Goal: Task Accomplishment & Management: Use online tool/utility

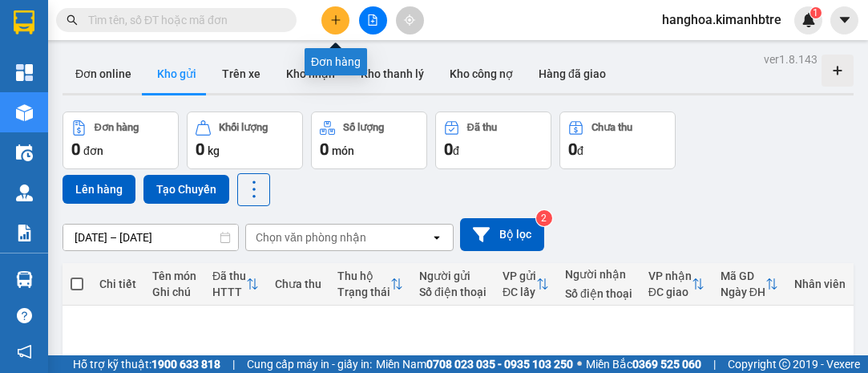
click at [339, 26] on button at bounding box center [335, 20] width 28 height 28
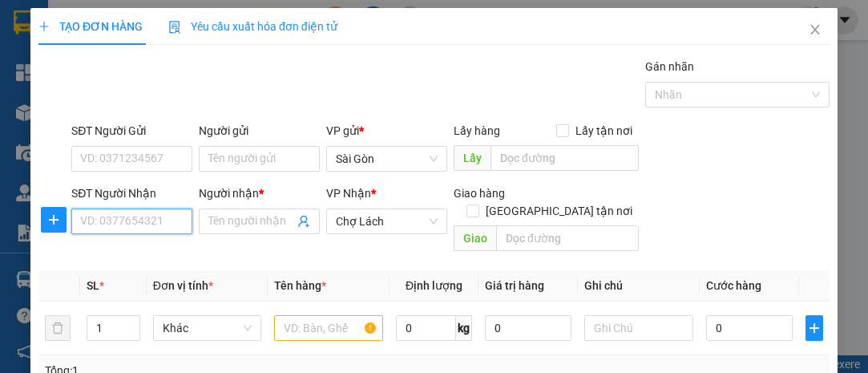
click at [156, 220] on input "SĐT Người Nhận" at bounding box center [131, 221] width 121 height 26
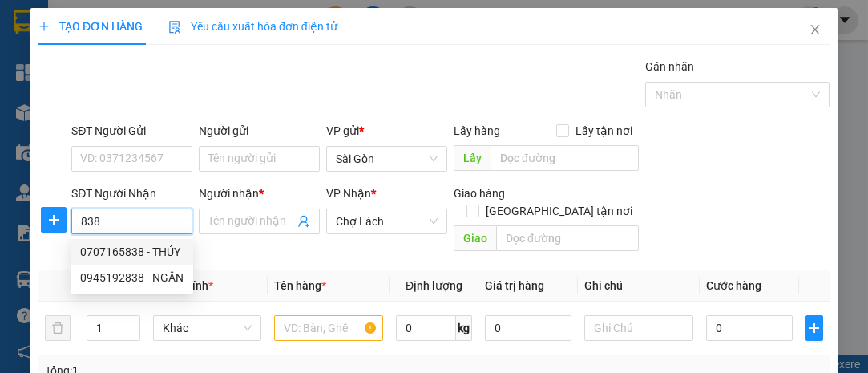
click at [151, 248] on div "0707165838 - THỦY" at bounding box center [131, 252] width 103 height 18
type input "0707165838"
type input "THỦY"
type input "LỘ ĐẤT"
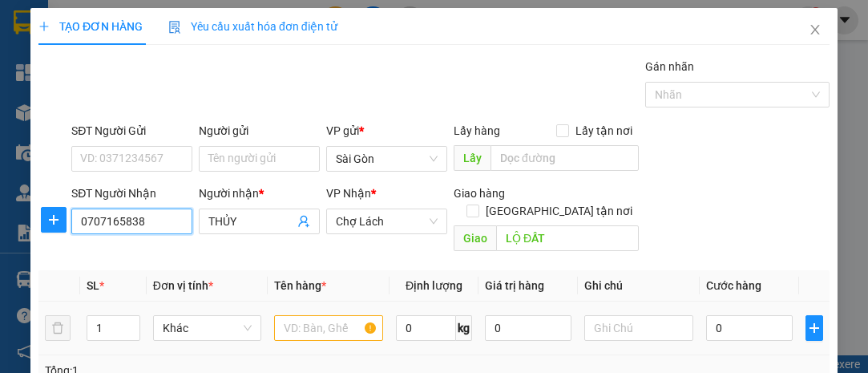
type input "0707165838"
click at [321, 315] on input "text" at bounding box center [328, 328] width 109 height 26
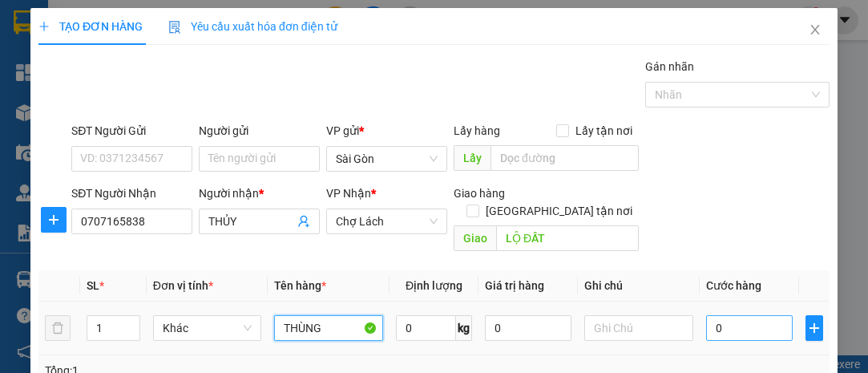
type input "THÙNG"
click at [716, 315] on input "0" at bounding box center [749, 328] width 87 height 26
type input "5"
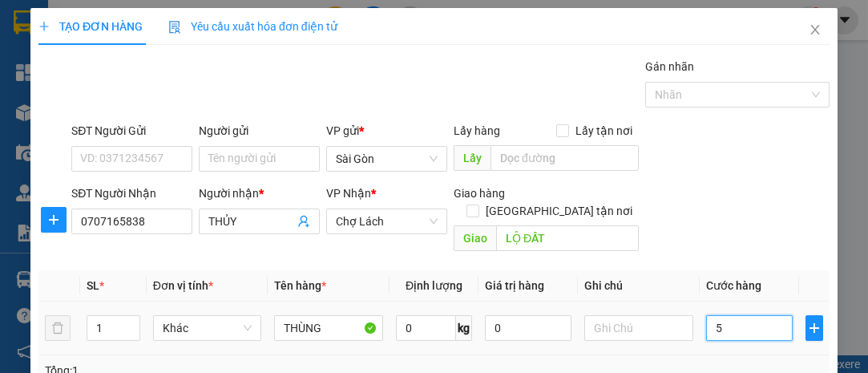
type input "50"
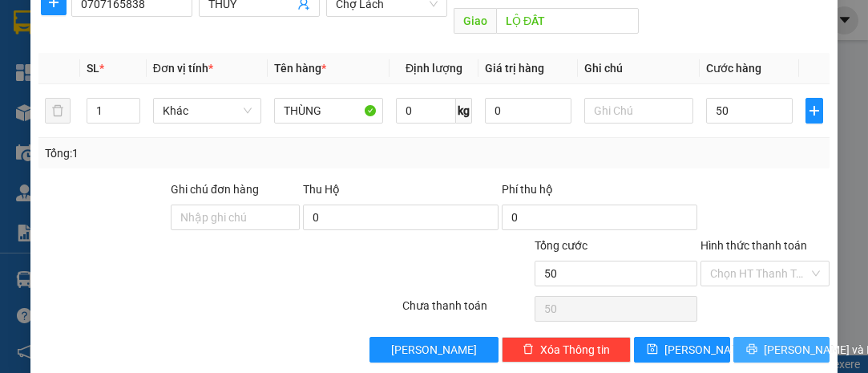
type input "50.000"
click at [772, 341] on span "[PERSON_NAME] và In" at bounding box center [820, 350] width 112 height 18
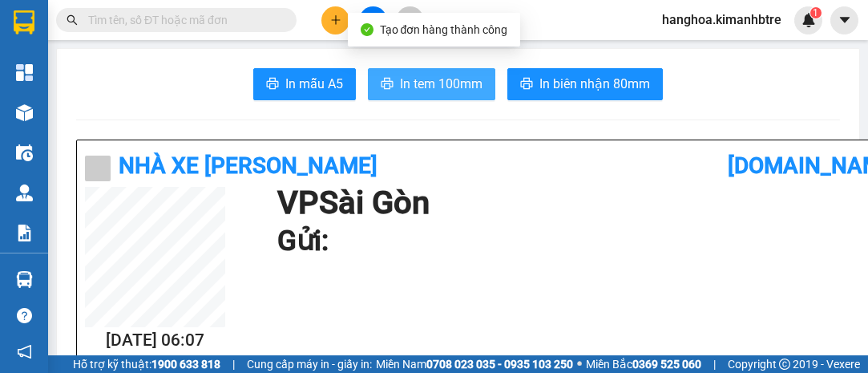
click at [436, 89] on span "In tem 100mm" at bounding box center [441, 84] width 83 height 20
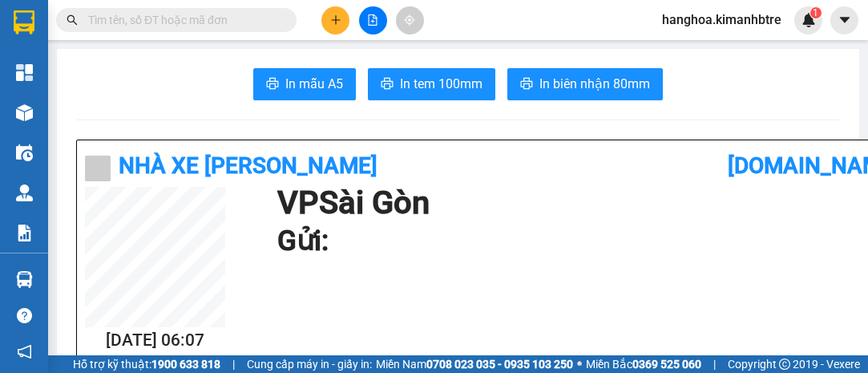
click at [337, 12] on button at bounding box center [335, 20] width 28 height 28
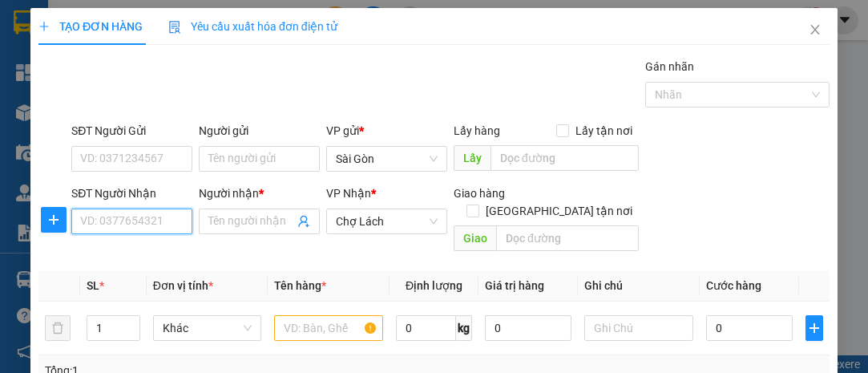
click at [152, 210] on input "SĐT Người Nhận" at bounding box center [131, 221] width 121 height 26
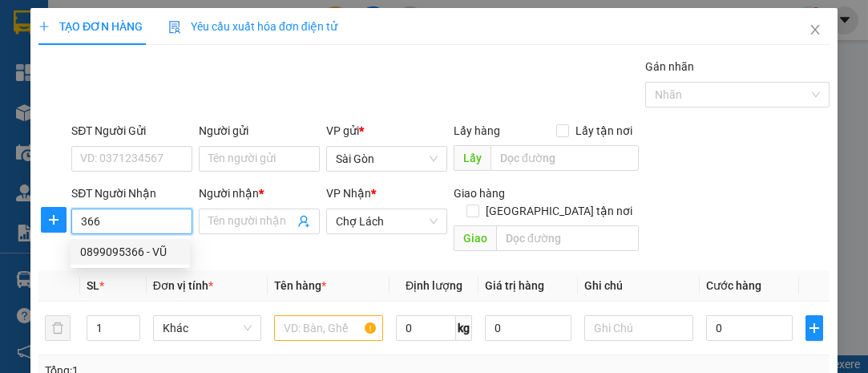
click at [158, 244] on div "0899095366 - VŨ" at bounding box center [130, 252] width 100 height 18
type input "0899095366"
type input "VŨ"
type input "LỘ HỘI"
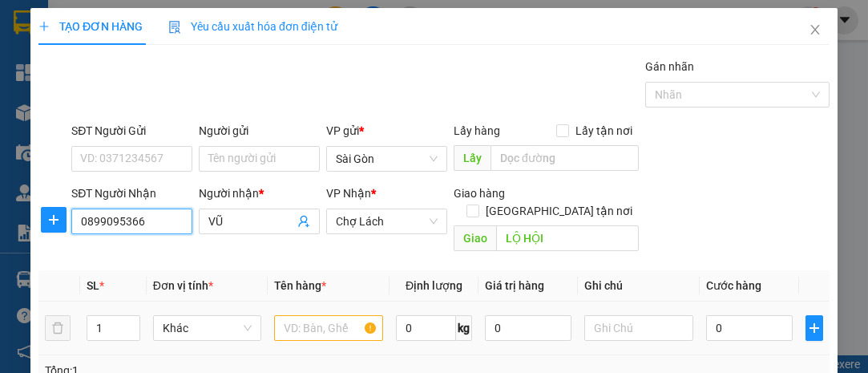
type input "0899095366"
click at [291, 315] on input "text" at bounding box center [328, 328] width 109 height 26
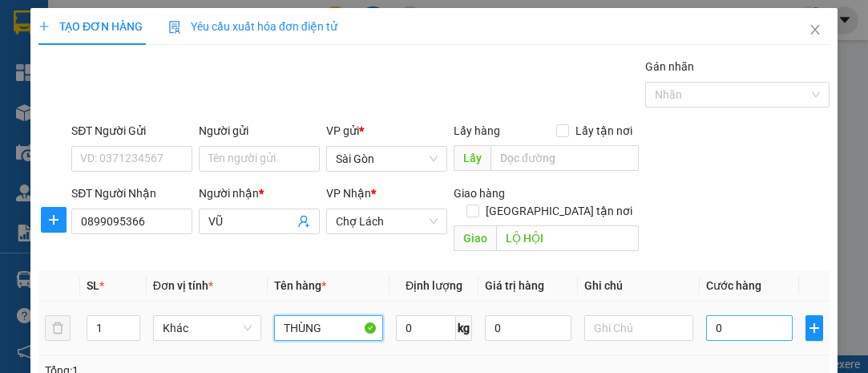
type input "THÙNG"
click at [735, 315] on input "0" at bounding box center [749, 328] width 87 height 26
type input "1"
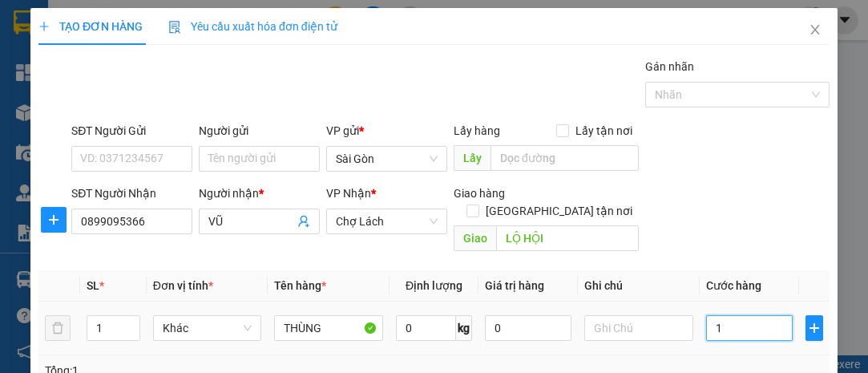
type input "10"
type input "100"
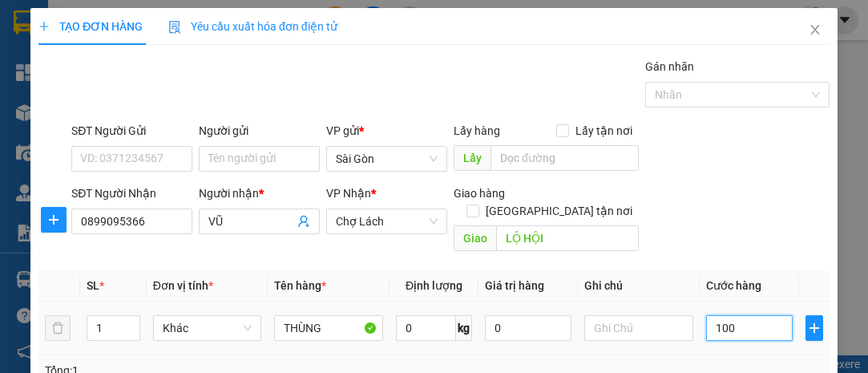
type input "100"
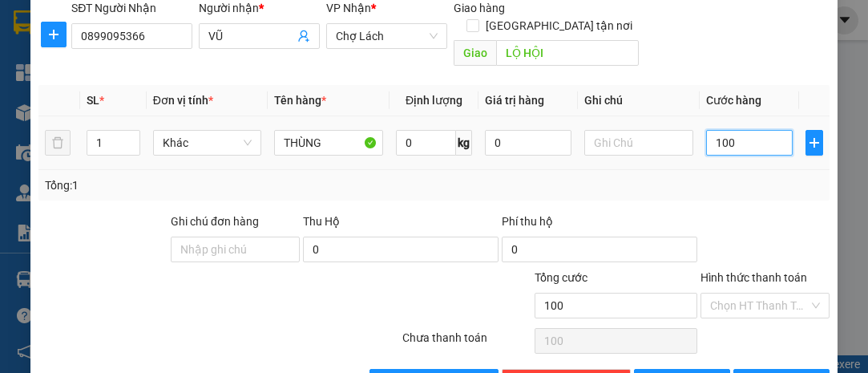
scroll to position [217, 0]
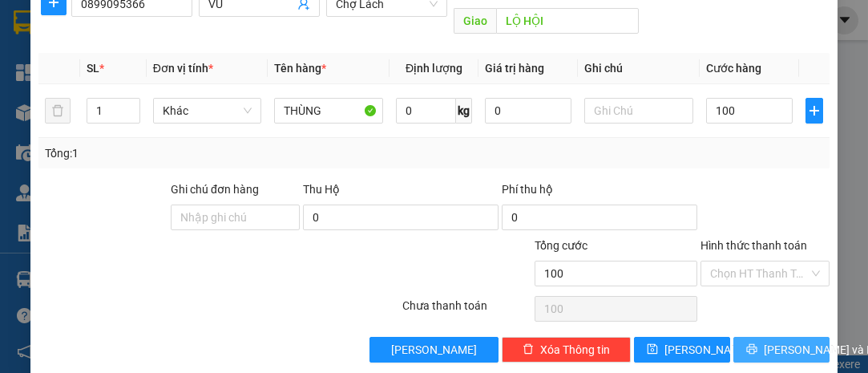
type input "100.000"
click at [768, 341] on span "[PERSON_NAME] và In" at bounding box center [820, 350] width 112 height 18
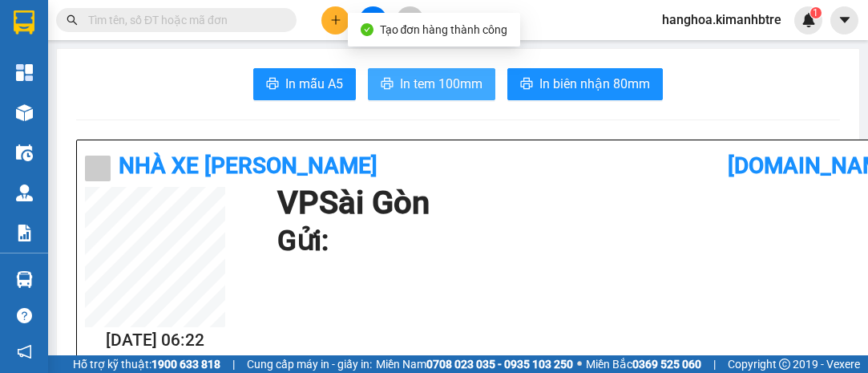
click at [442, 91] on span "In tem 100mm" at bounding box center [441, 84] width 83 height 20
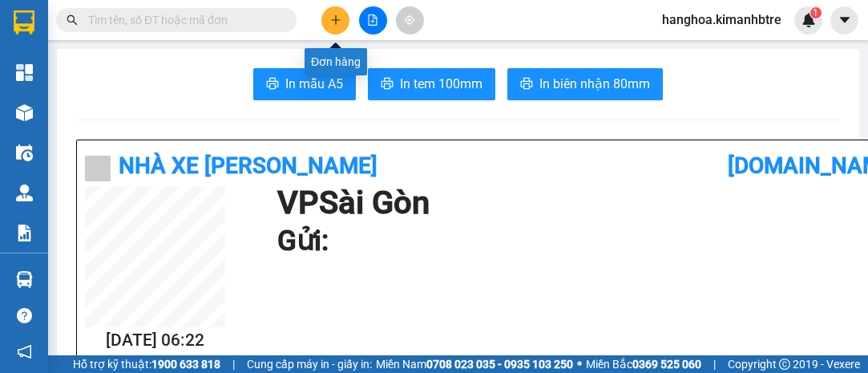
click at [341, 29] on button at bounding box center [335, 20] width 28 height 28
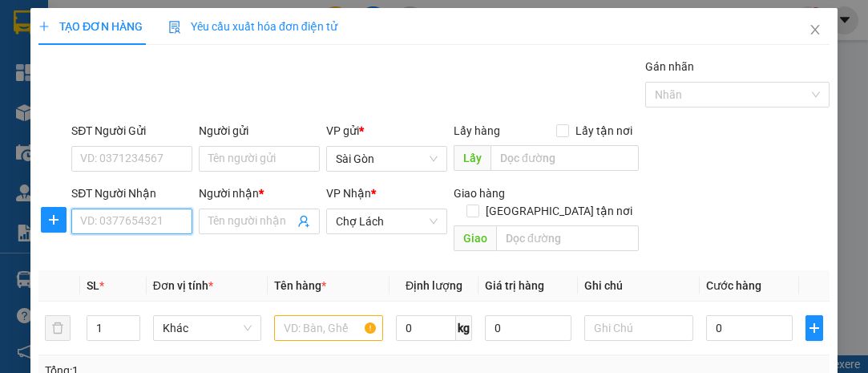
click at [123, 225] on input "SĐT Người Nhận" at bounding box center [131, 221] width 121 height 26
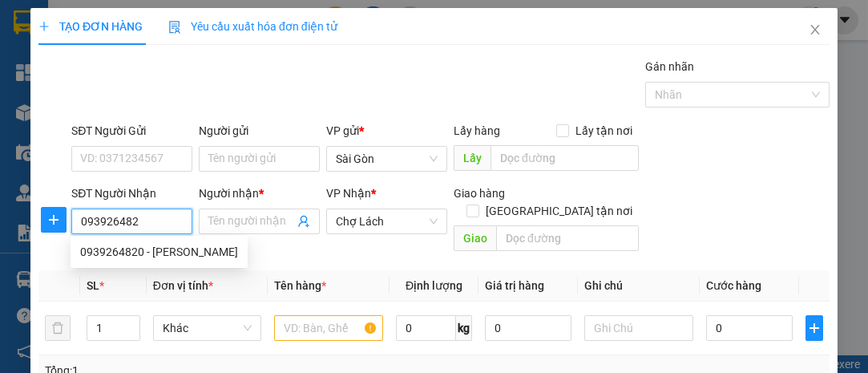
type input "0939264820"
click at [192, 247] on div "0939264820 - [PERSON_NAME]" at bounding box center [159, 252] width 158 height 18
type input "CHA THẢO"
type input "6 RI"
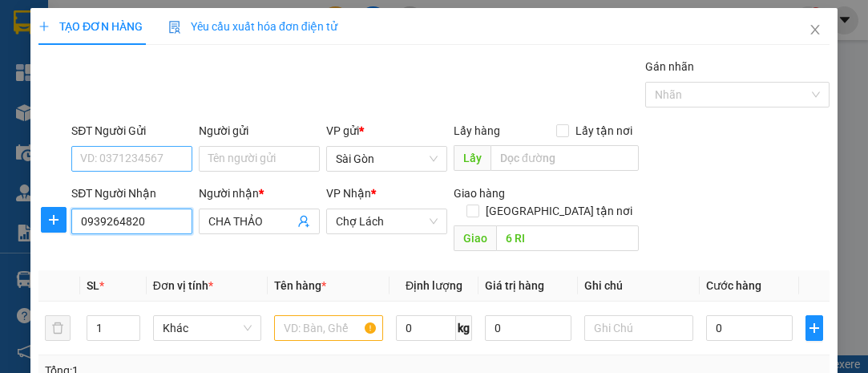
type input "0939264820"
click at [129, 151] on input "SĐT Người Gửi" at bounding box center [131, 159] width 121 height 26
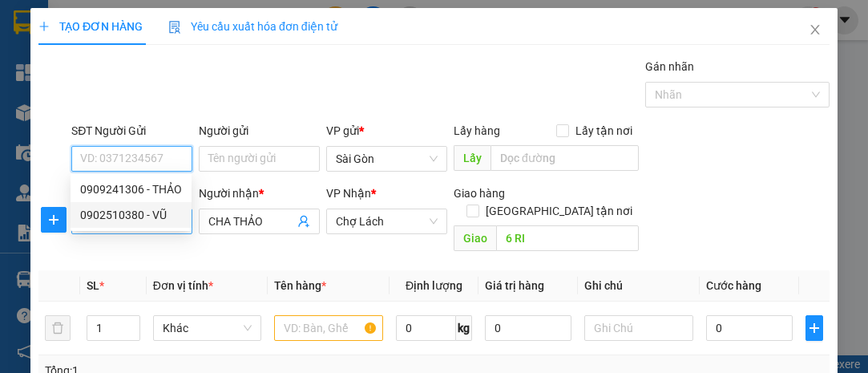
click at [168, 216] on div "0902510380 - VŨ" at bounding box center [131, 215] width 102 height 18
type input "0902510380"
type input "VŨ"
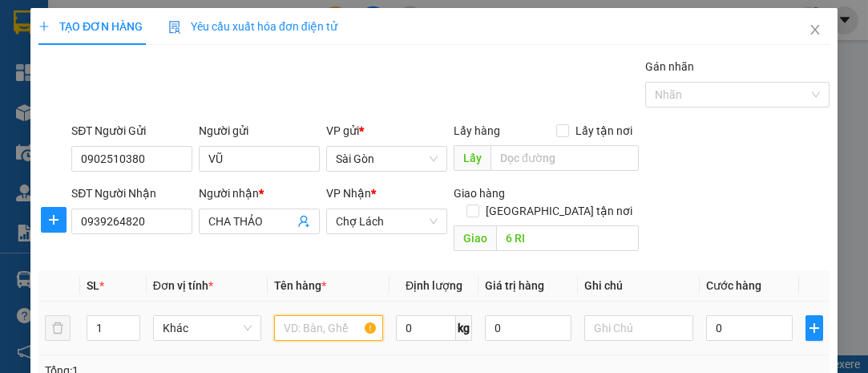
click at [336, 315] on input "text" at bounding box center [328, 328] width 109 height 26
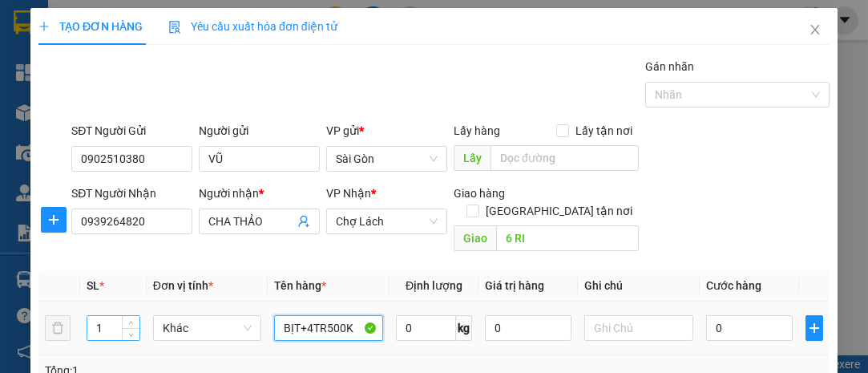
type input "BỊT+4TR500K"
click at [113, 316] on input "1" at bounding box center [113, 328] width 52 height 24
type input "2"
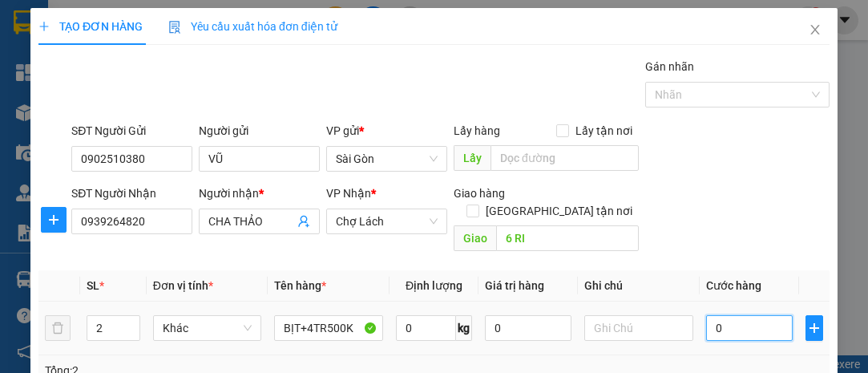
click at [718, 315] on input "0" at bounding box center [749, 328] width 87 height 26
type input "4"
type input "40"
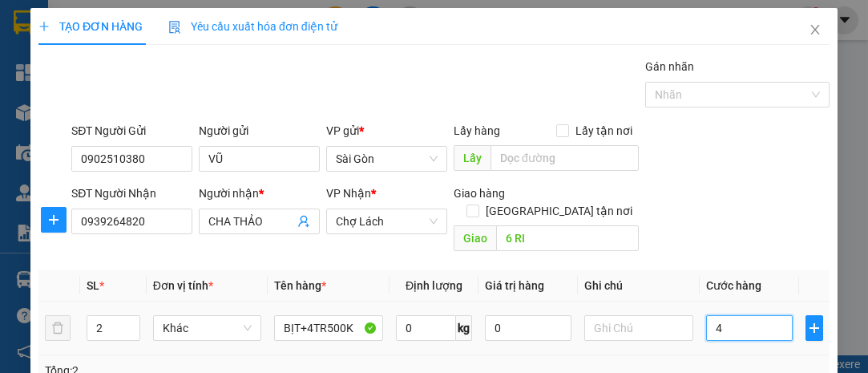
type input "40"
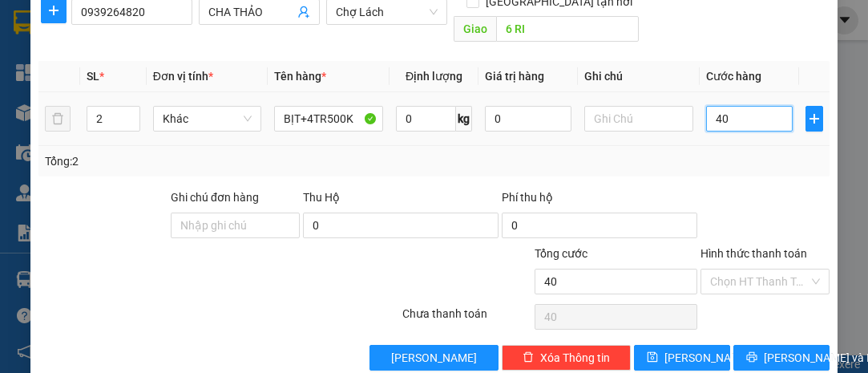
scroll to position [217, 0]
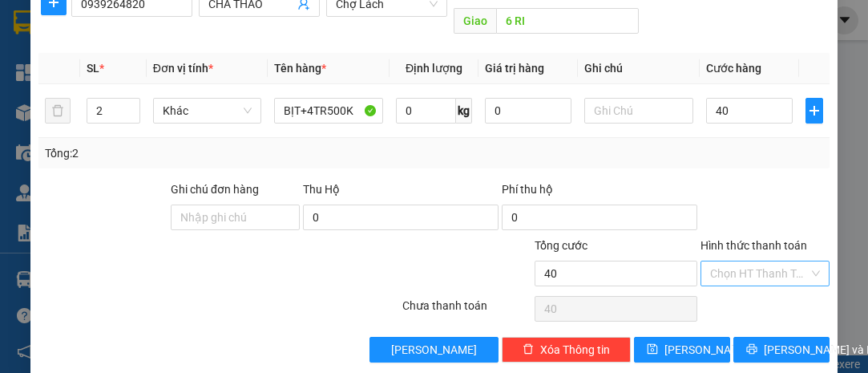
type input "40.000"
click at [747, 261] on input "Hình thức thanh toán" at bounding box center [759, 273] width 99 height 24
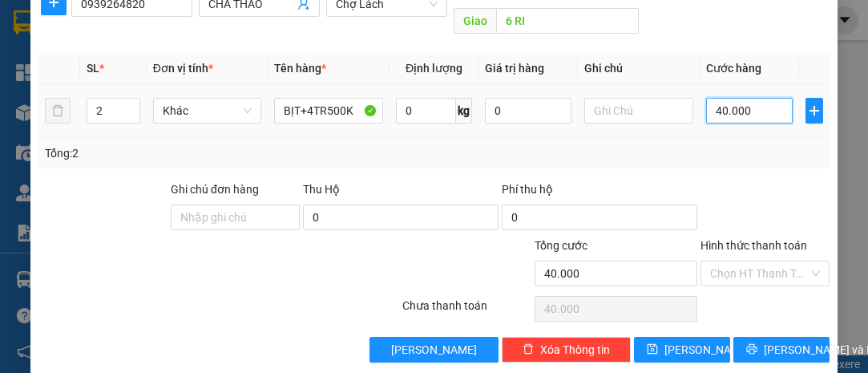
type input "0"
type input "40.000"
type input "0"
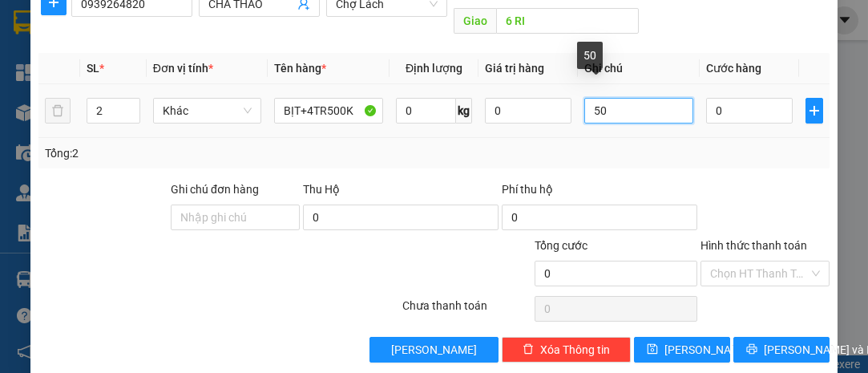
click at [619, 98] on input "50" at bounding box center [638, 111] width 109 height 26
click at [613, 98] on input "50" at bounding box center [638, 111] width 109 height 26
type input "5"
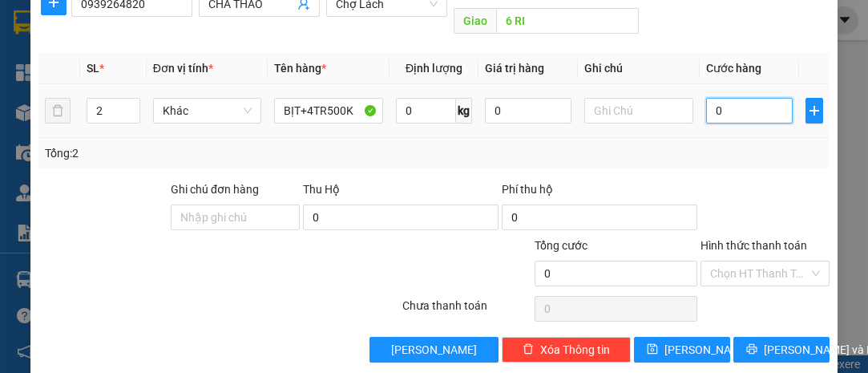
click at [765, 98] on input "0" at bounding box center [749, 111] width 87 height 26
type input "5"
type input "50"
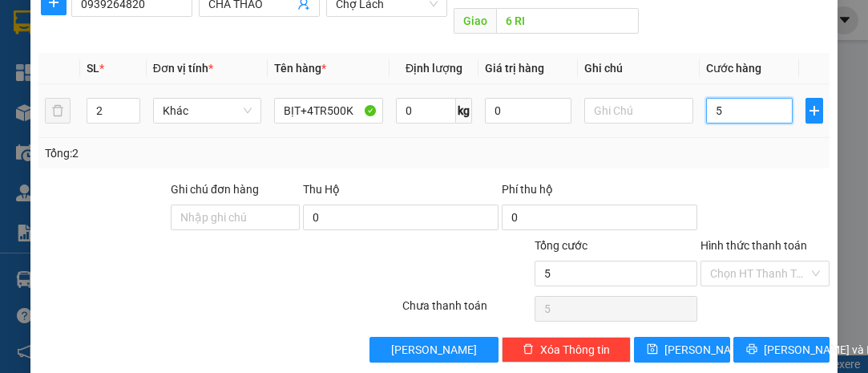
type input "50"
click at [757, 261] on input "Hình thức thanh toán" at bounding box center [759, 273] width 99 height 24
type input "50.000"
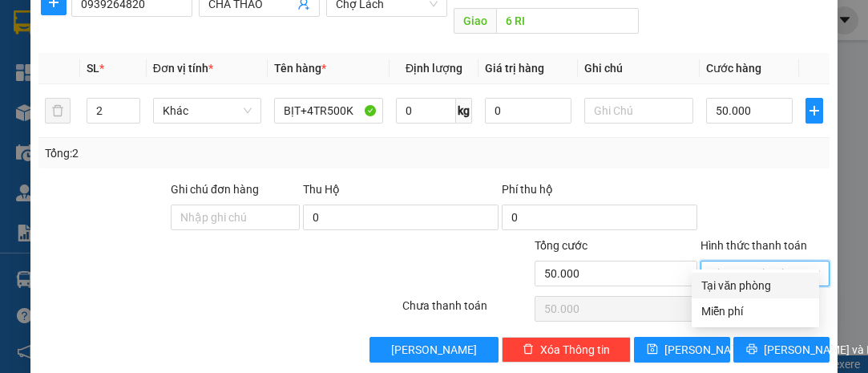
drag, startPoint x: 764, startPoint y: 286, endPoint x: 766, endPoint y: 295, distance: 9.1
click at [764, 287] on div "Tại văn phòng" at bounding box center [755, 286] width 108 height 18
type input "0"
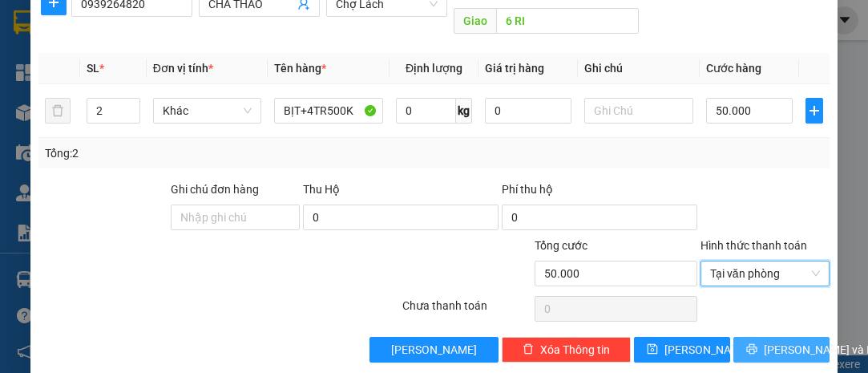
click at [782, 341] on span "[PERSON_NAME] và In" at bounding box center [820, 350] width 112 height 18
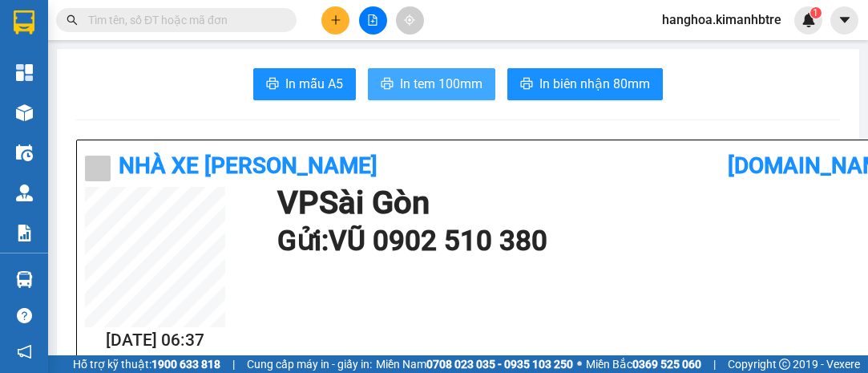
click at [419, 83] on span "In tem 100mm" at bounding box center [441, 84] width 83 height 20
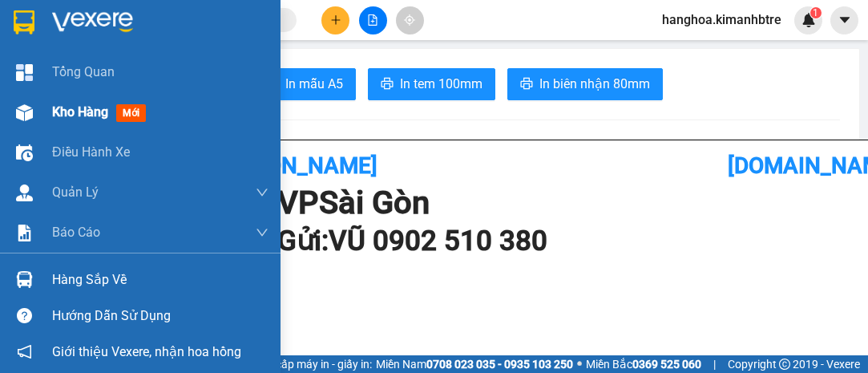
click at [82, 107] on span "Kho hàng" at bounding box center [80, 111] width 56 height 15
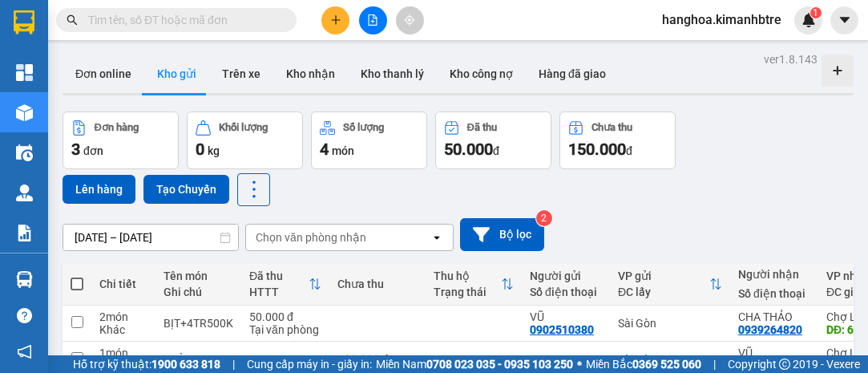
click at [76, 285] on span at bounding box center [77, 283] width 13 height 13
click at [77, 276] on input "checkbox" at bounding box center [77, 276] width 0 height 0
checkbox input "true"
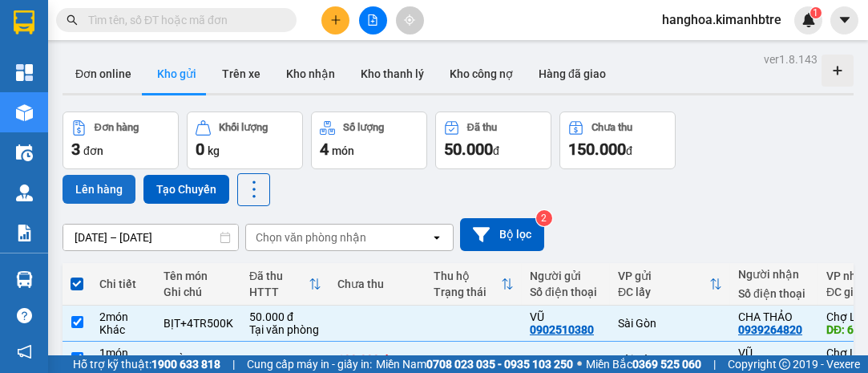
click at [109, 193] on button "Lên hàng" at bounding box center [99, 189] width 73 height 29
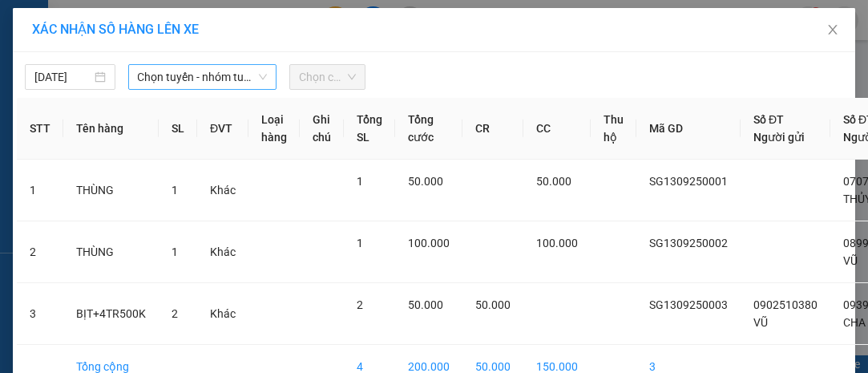
click at [170, 83] on span "Chọn tuyến - nhóm tuyến" at bounding box center [203, 77] width 130 height 24
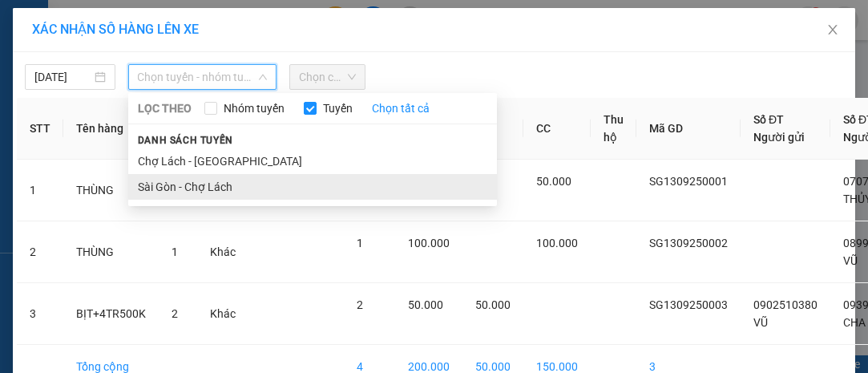
click at [187, 179] on li "Sài Gòn - Chợ Lách" at bounding box center [312, 187] width 369 height 26
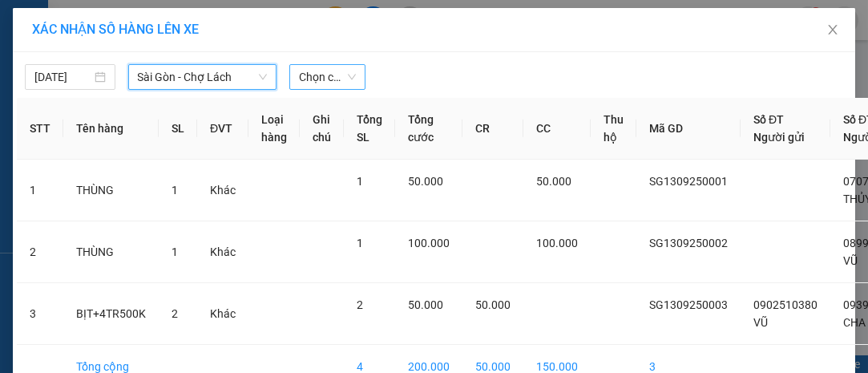
click at [325, 75] on span "Chọn chuyến" at bounding box center [327, 77] width 56 height 24
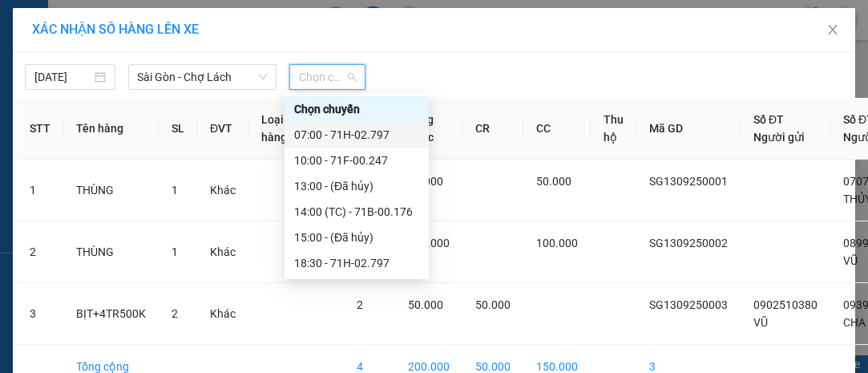
click at [344, 139] on div "07:00 - 71H-02.797" at bounding box center [356, 135] width 125 height 18
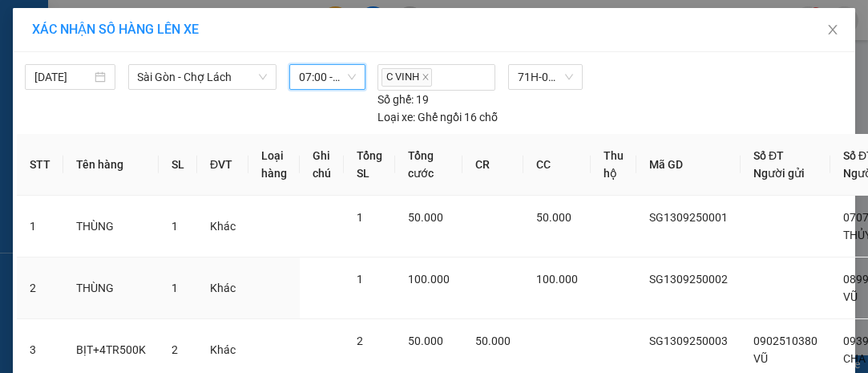
scroll to position [150, 0]
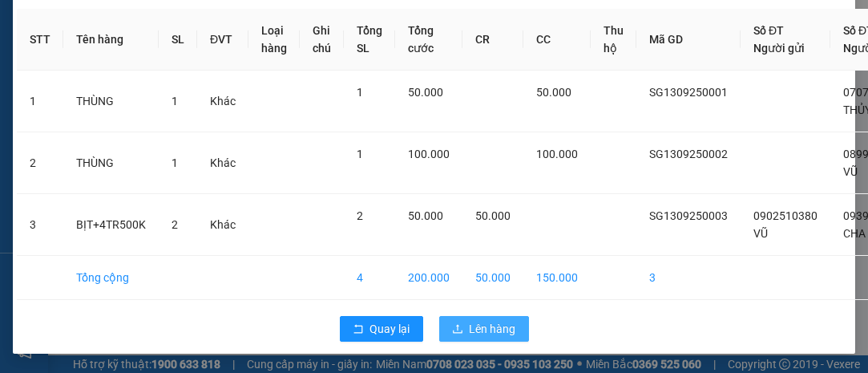
click at [507, 320] on span "Lên hàng" at bounding box center [493, 329] width 46 height 18
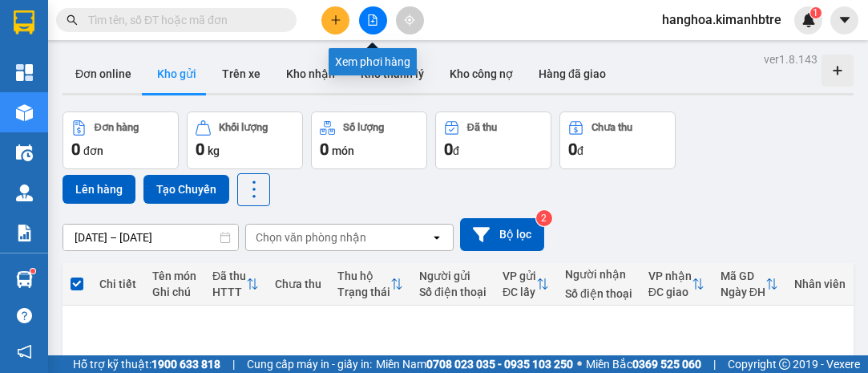
click at [377, 16] on icon "file-add" at bounding box center [372, 19] width 11 height 11
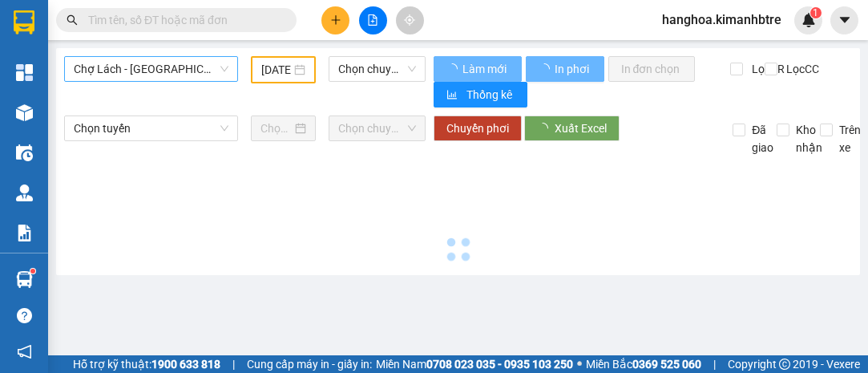
type input "[DATE]"
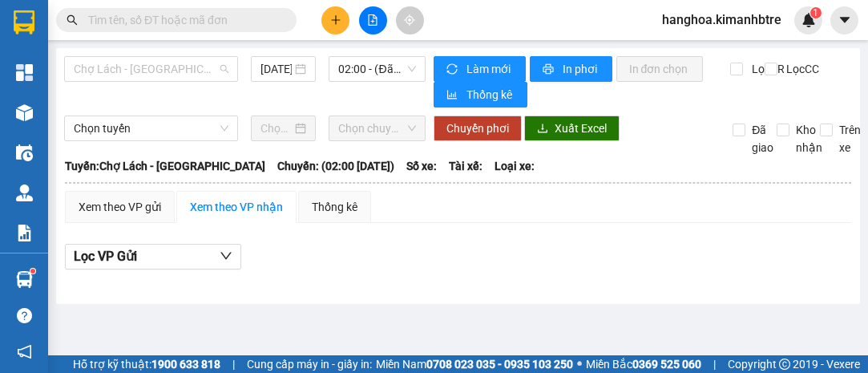
drag, startPoint x: 172, startPoint y: 59, endPoint x: 171, endPoint y: 108, distance: 48.9
click at [172, 61] on span "Chợ Lách - [GEOGRAPHIC_DATA]" at bounding box center [151, 69] width 155 height 24
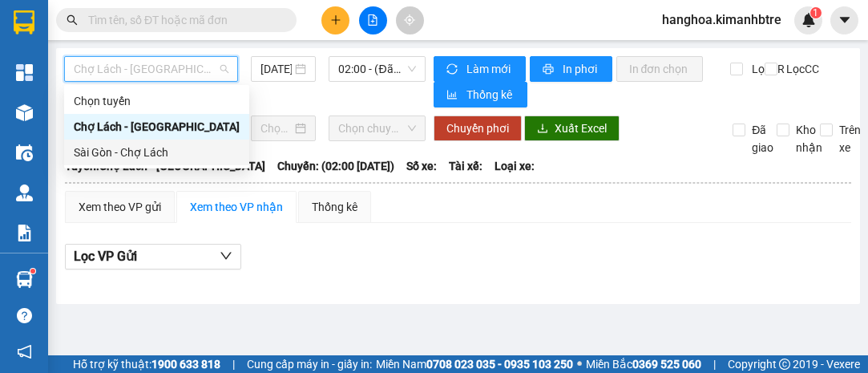
click at [168, 147] on div "Sài Gòn - Chợ Lách" at bounding box center [157, 152] width 166 height 18
type input "[DATE]"
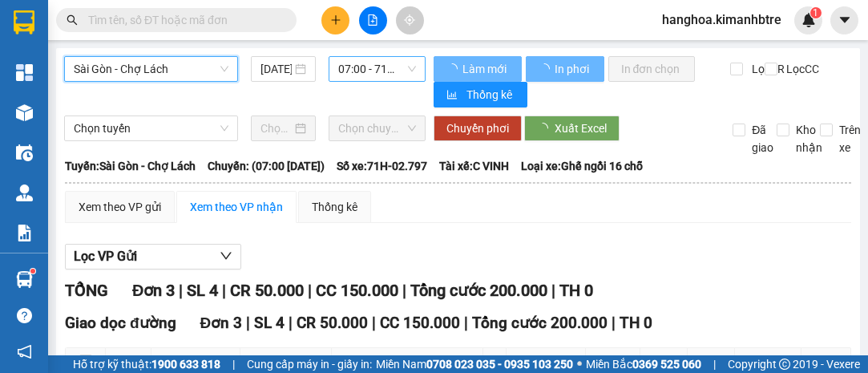
click at [364, 70] on span "07:00 - 71H-02.797" at bounding box center [376, 69] width 77 height 24
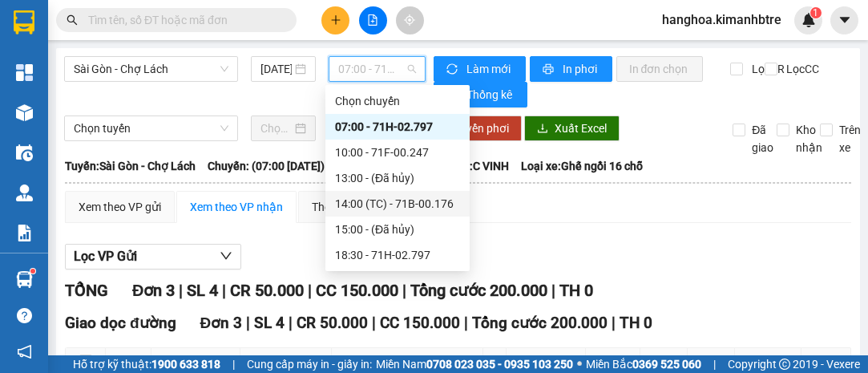
click at [636, 232] on div "Xem theo VP gửi Xem theo VP nhận Thống kê Lọc VP Gửi TỔNG Đơn 3 | SL 4 | CR 50…" at bounding box center [458, 358] width 786 height 335
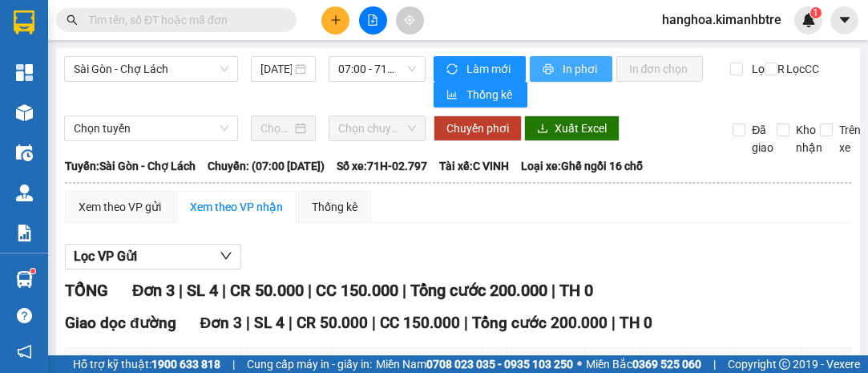
click at [565, 64] on span "In phơi" at bounding box center [581, 69] width 37 height 18
click at [583, 77] on span "In phơi" at bounding box center [581, 69] width 37 height 18
